Goal: Find contact information: Find contact information

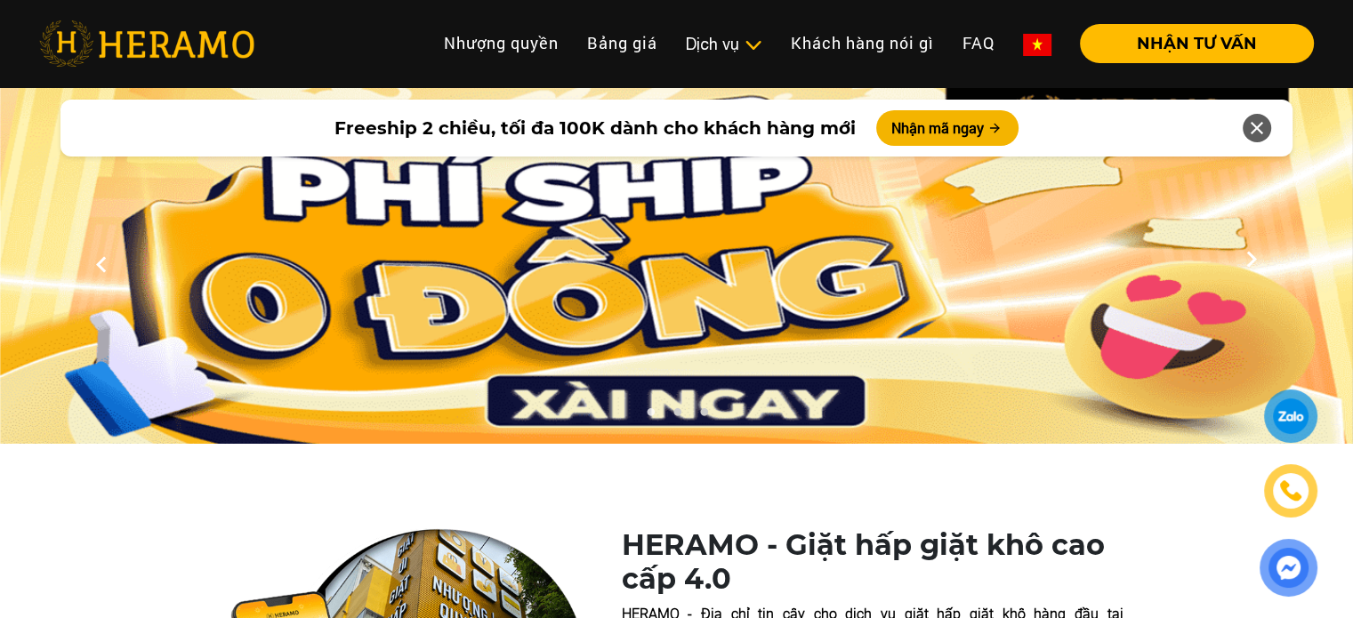
drag, startPoint x: 1286, startPoint y: 415, endPoint x: 1265, endPoint y: 524, distance: 111.3
click at [1265, 524] on div at bounding box center [1289, 493] width 86 height 207
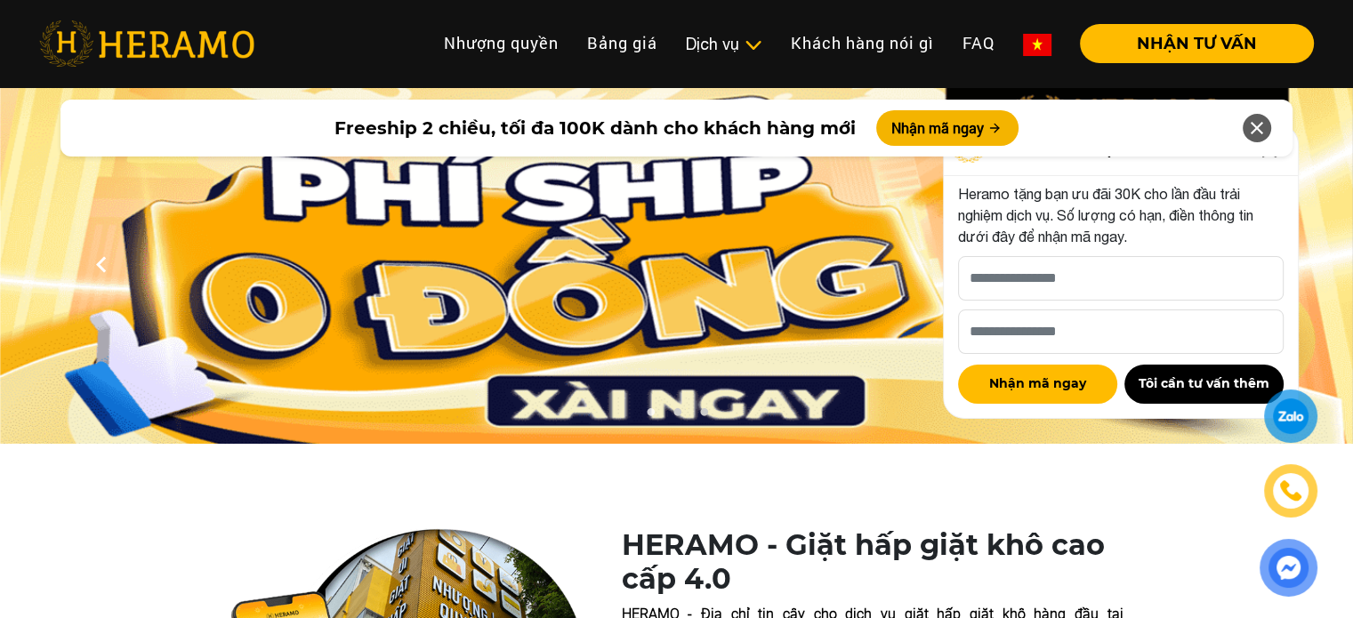
click at [1269, 125] on div at bounding box center [1257, 128] width 28 height 28
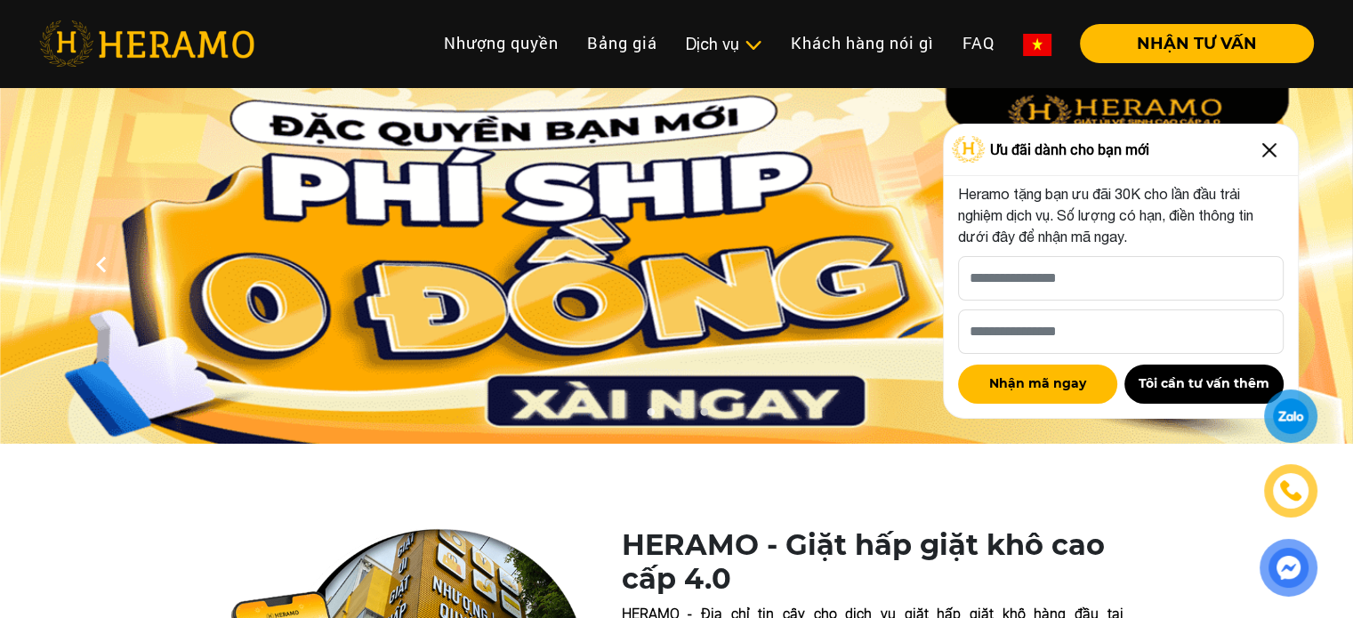
click at [1265, 149] on img at bounding box center [1269, 150] width 28 height 28
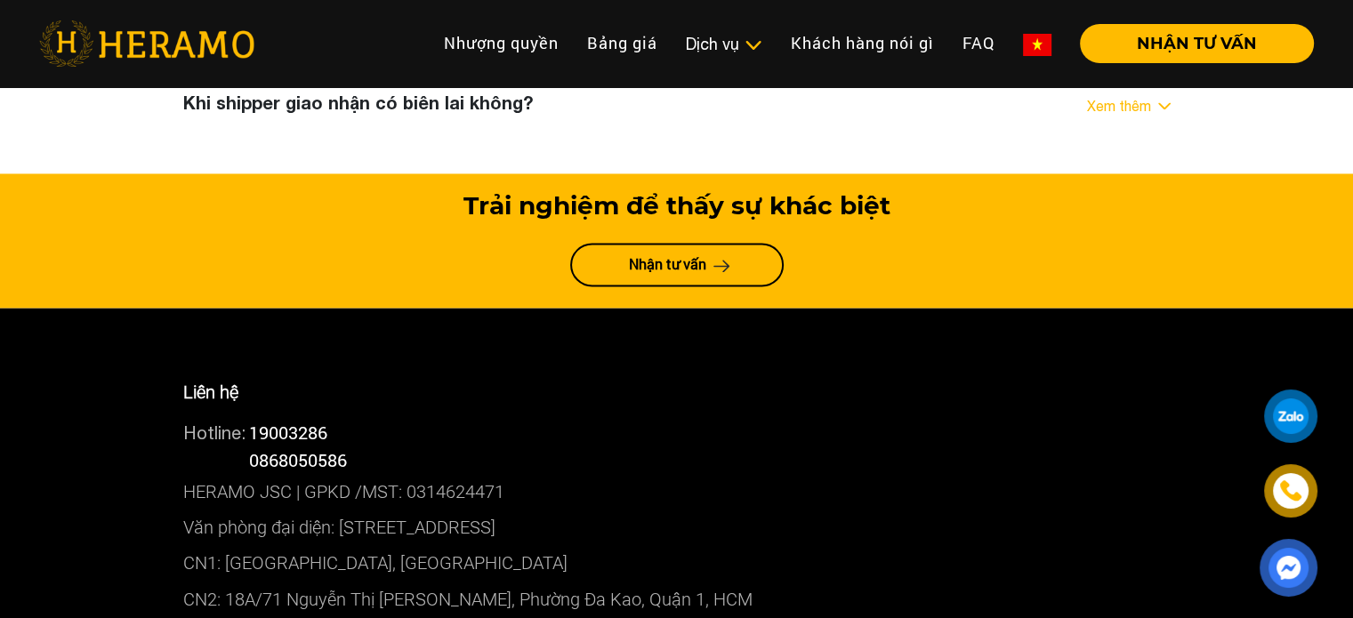
scroll to position [9502, 0]
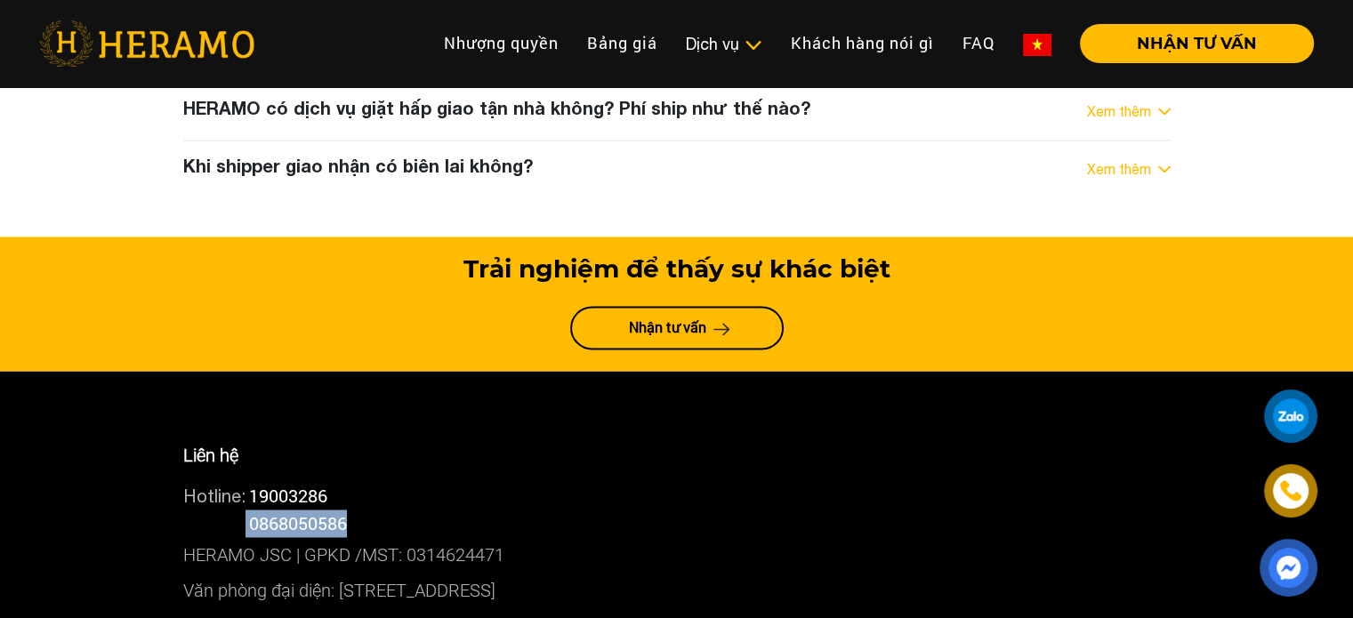
drag, startPoint x: 365, startPoint y: 337, endPoint x: 250, endPoint y: 345, distance: 115.0
click at [250, 510] on div "Hotline: 0868050586" at bounding box center [677, 524] width 988 height 28
copy div "0868050586"
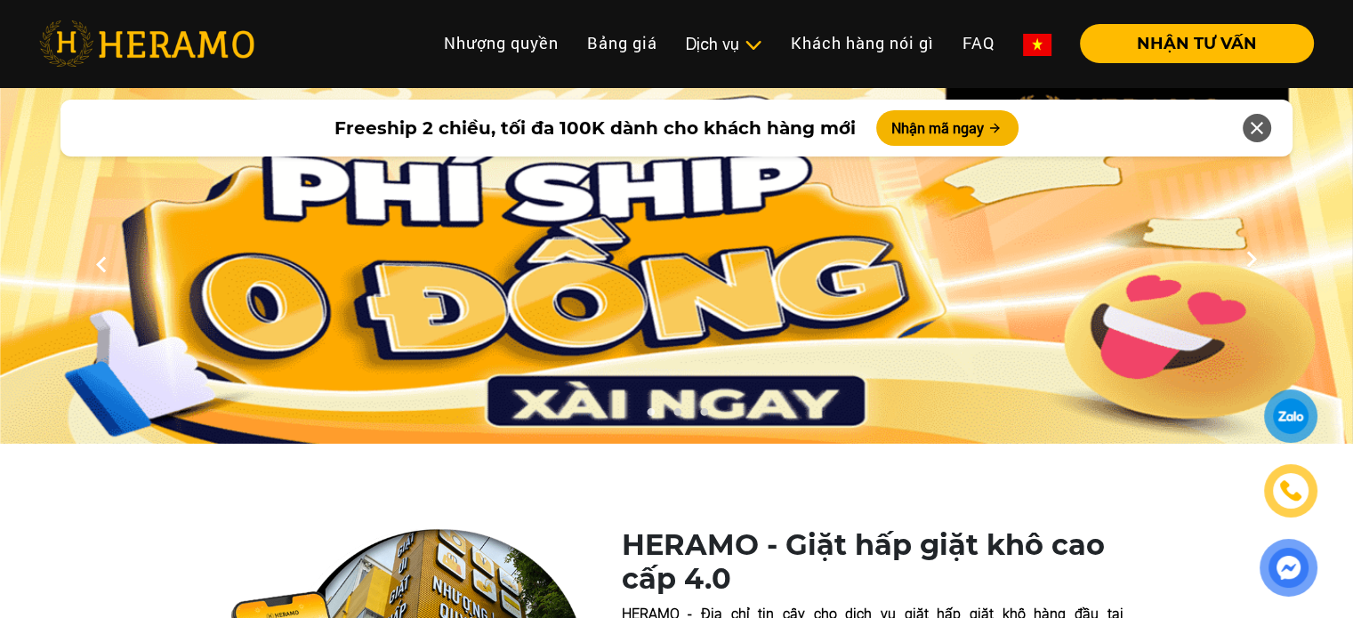
click at [1299, 419] on div at bounding box center [1291, 417] width 36 height 36
drag, startPoint x: 1292, startPoint y: 490, endPoint x: 1199, endPoint y: 528, distance: 99.8
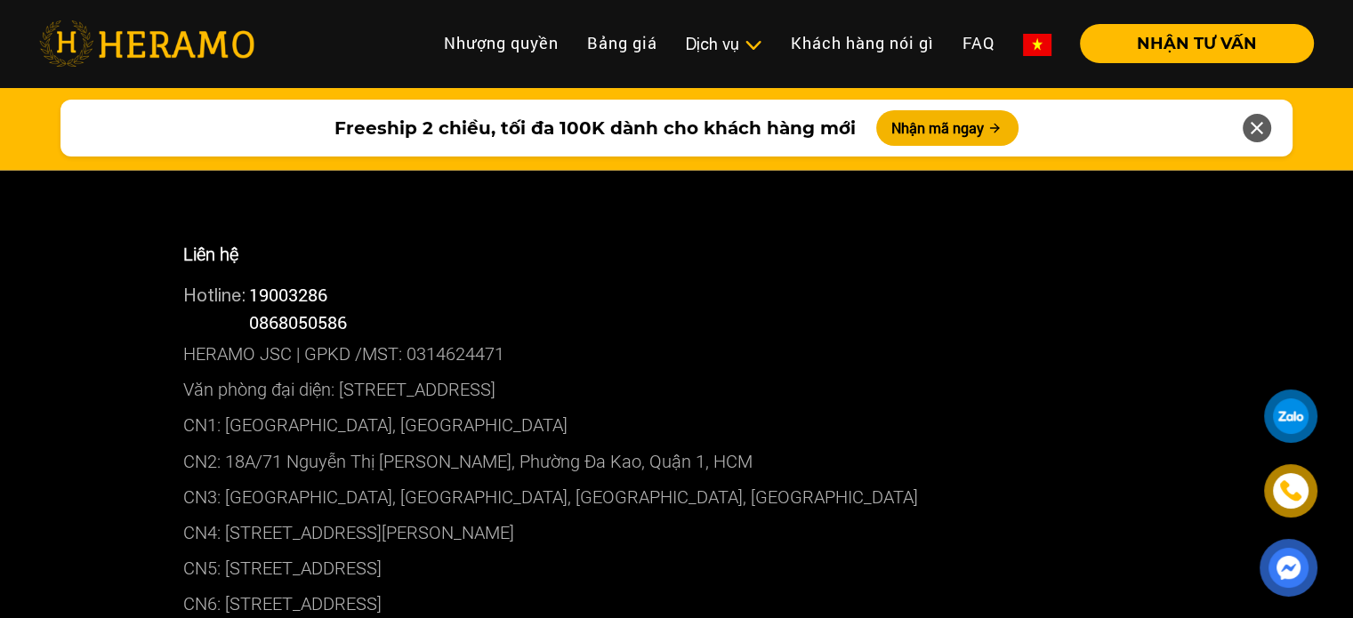
scroll to position [9569, 0]
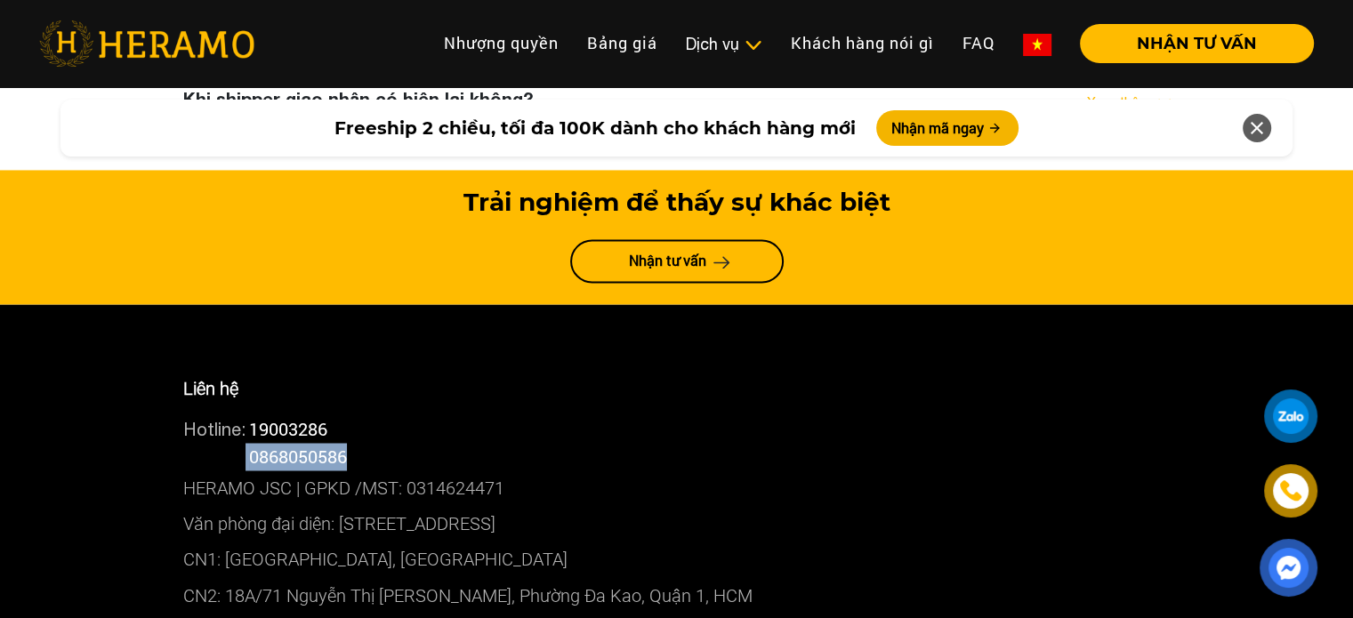
drag, startPoint x: 356, startPoint y: 270, endPoint x: 246, endPoint y: 272, distance: 110.3
click at [246, 443] on div "Hotline: 0868050586" at bounding box center [677, 457] width 988 height 28
copy div "0868050586"
